Goal: Information Seeking & Learning: Learn about a topic

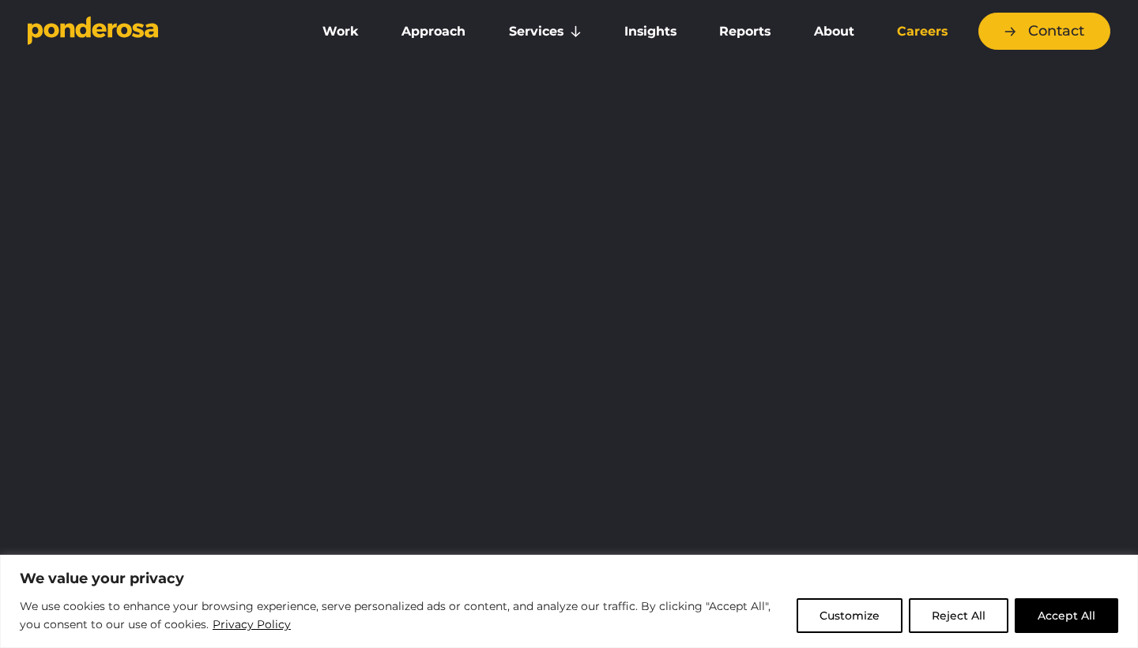
click at [923, 27] on link "Careers" at bounding box center [922, 31] width 87 height 33
click at [1074, 610] on button "Accept All" at bounding box center [1067, 615] width 104 height 35
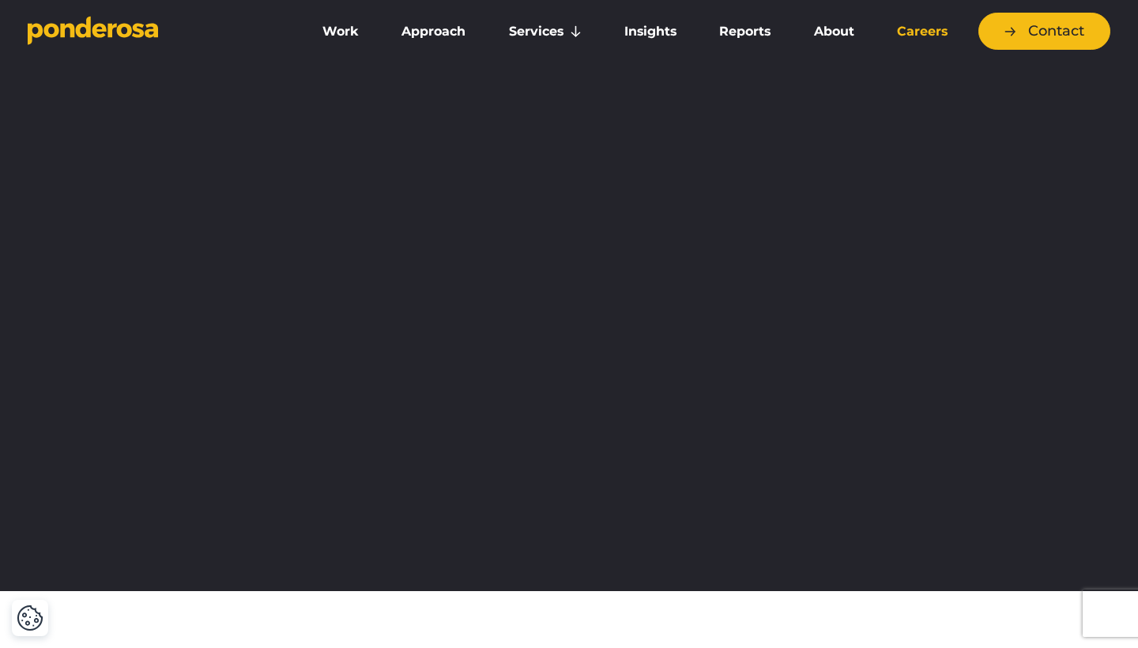
click at [918, 31] on link "Careers" at bounding box center [922, 31] width 87 height 33
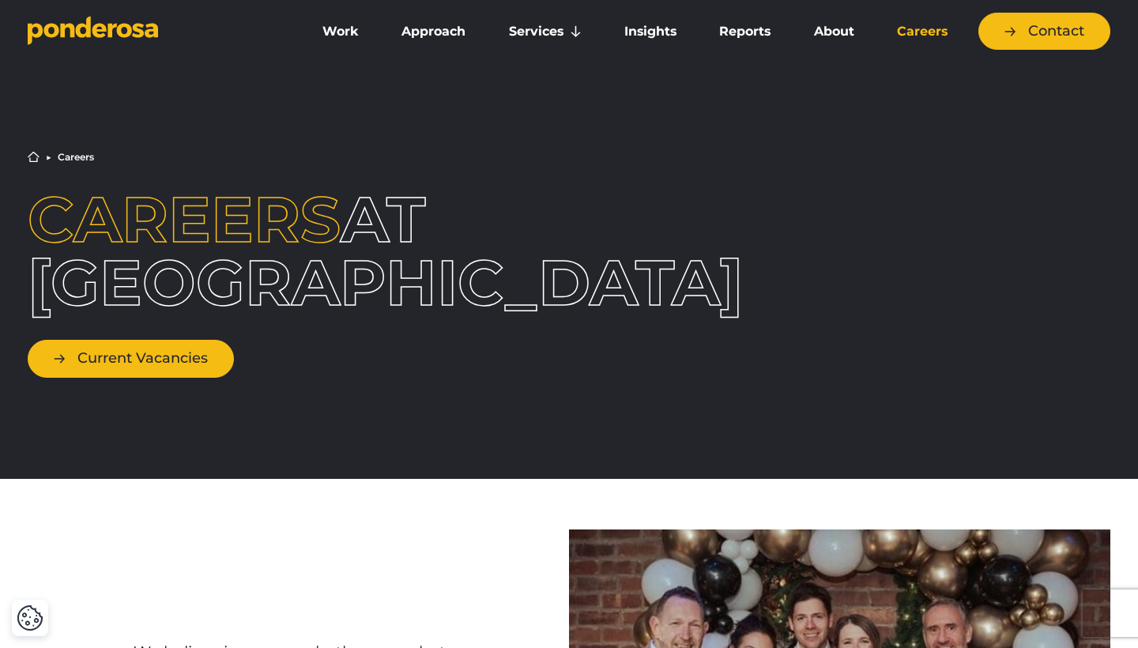
click at [183, 375] on link "Current Vacancies" at bounding box center [131, 358] width 206 height 37
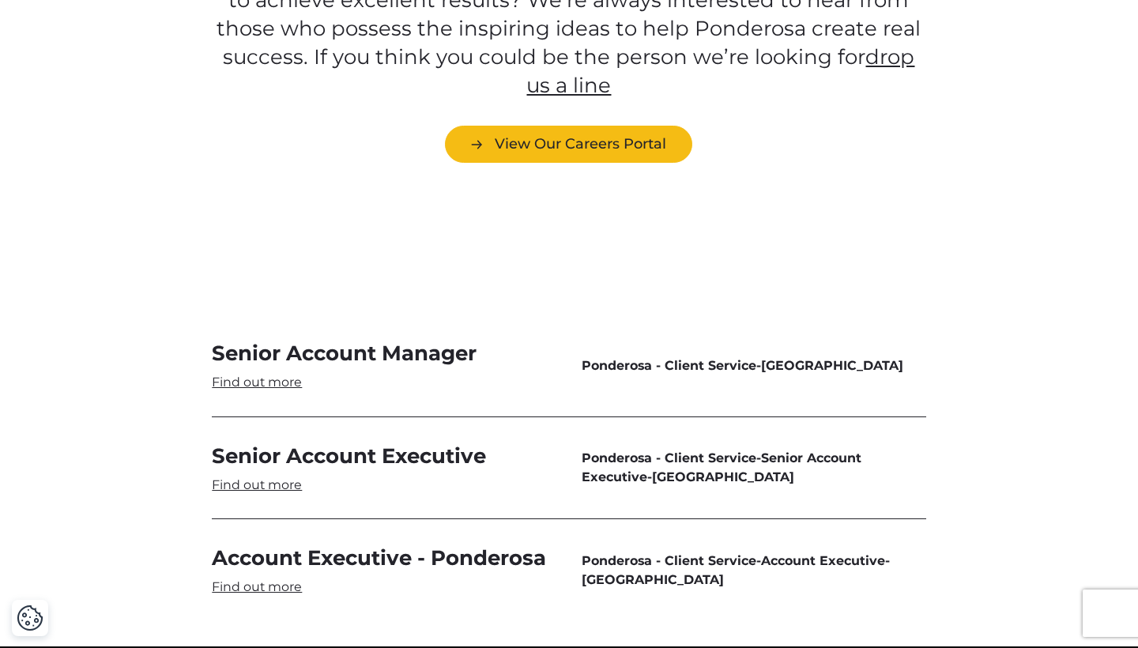
scroll to position [4560, 0]
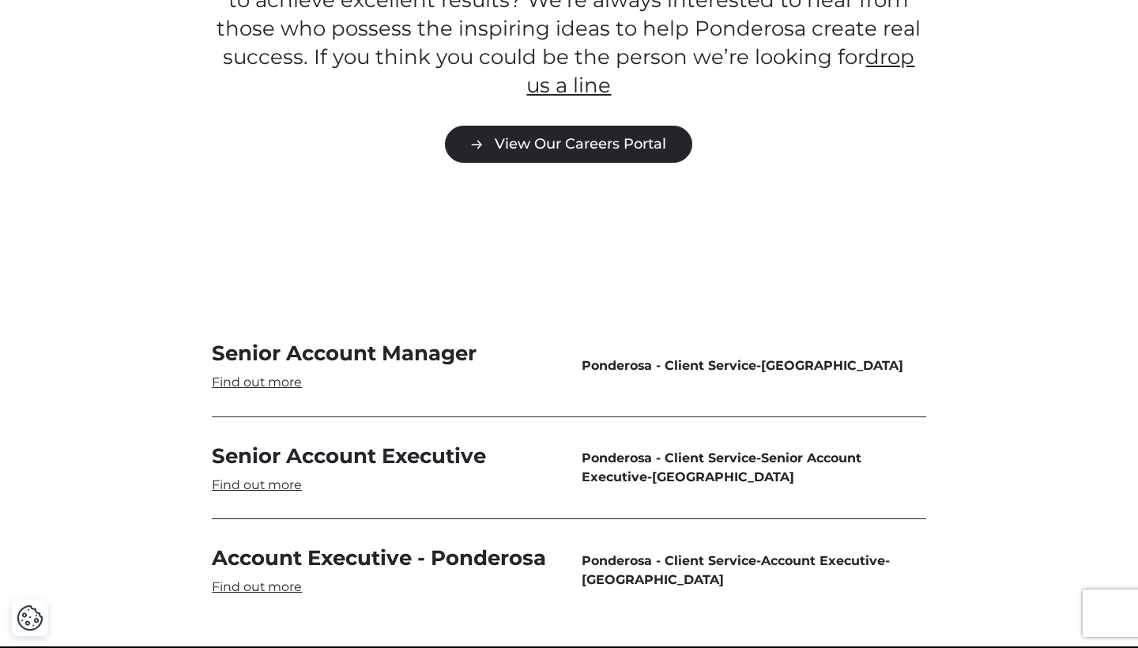
click at [566, 126] on link "View Our Careers Portal" at bounding box center [568, 144] width 247 height 37
click at [680, 126] on link "View Our Careers Portal" at bounding box center [568, 144] width 247 height 37
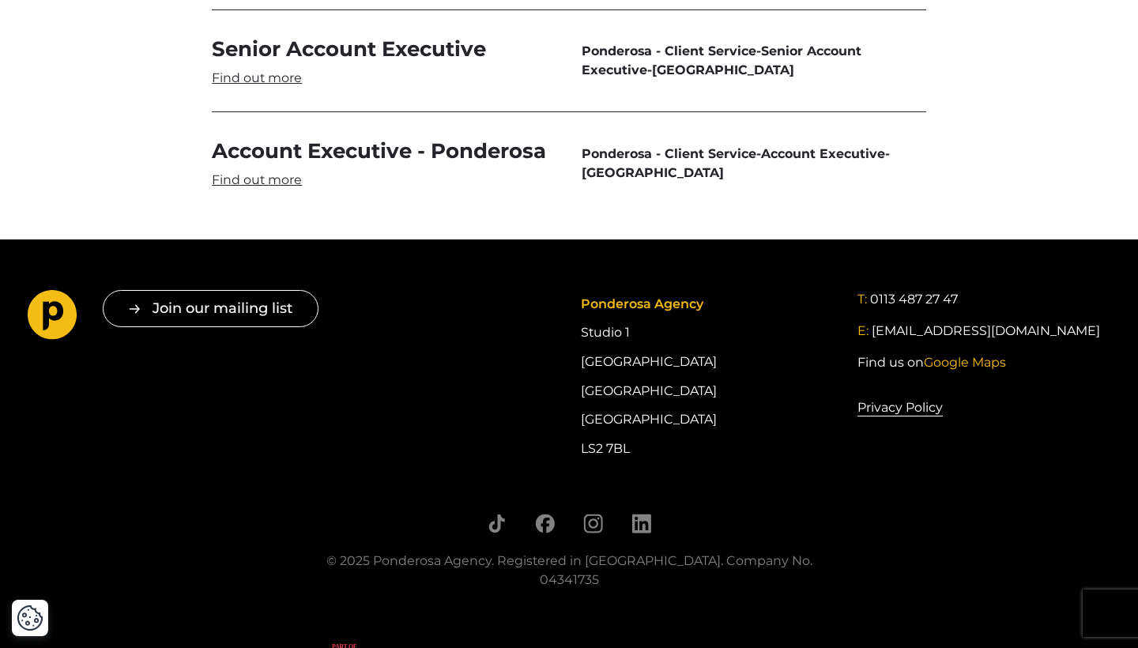
scroll to position [4966, 0]
